Goal: Find specific page/section: Find specific page/section

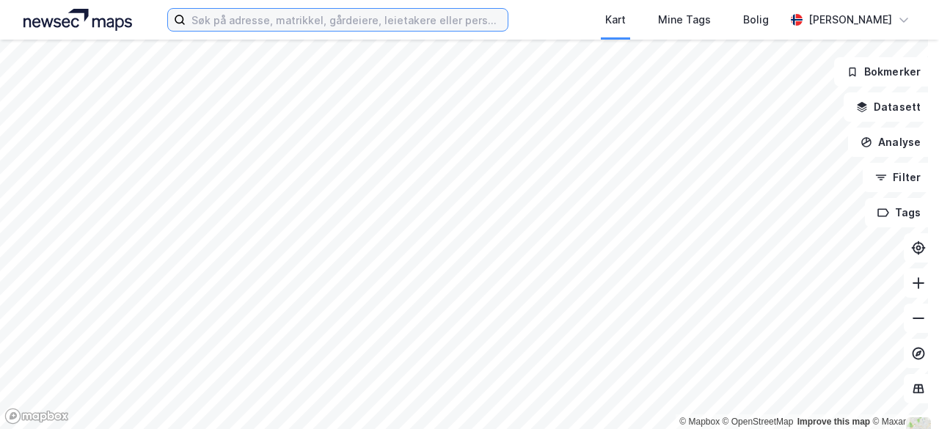
click at [282, 15] on input at bounding box center [347, 20] width 322 height 22
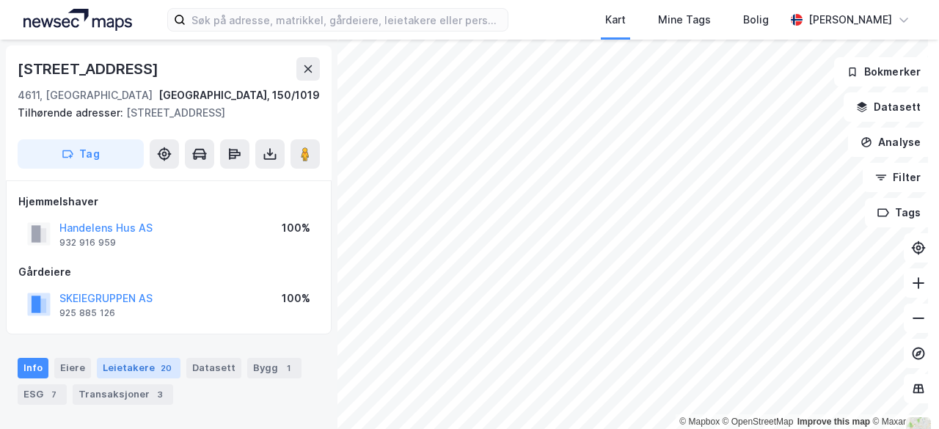
click at [134, 365] on div "Leietakere 20" at bounding box center [139, 368] width 84 height 21
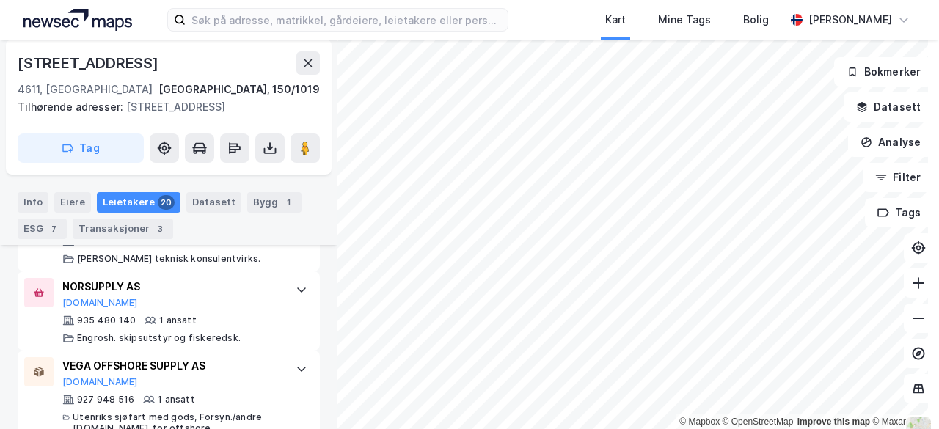
scroll to position [1891, 0]
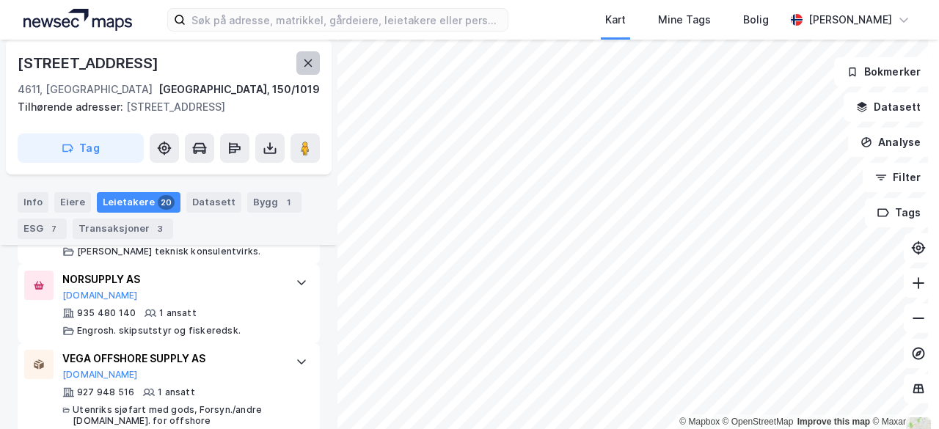
click at [306, 60] on icon at bounding box center [308, 62] width 8 height 7
